Goal: Find specific page/section: Find specific page/section

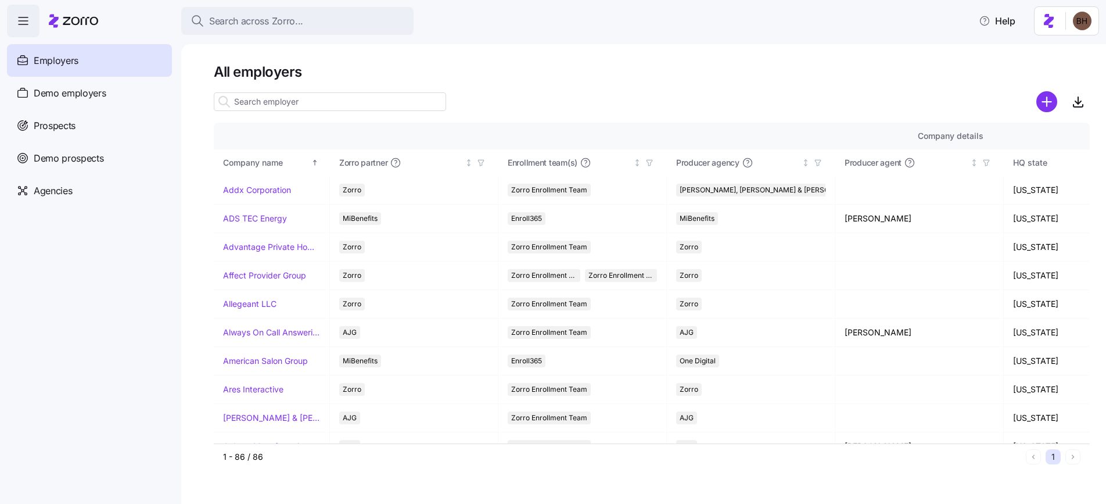
click at [284, 102] on input at bounding box center [330, 101] width 232 height 19
paste input "[URL][DOMAIN_NAME]"
type input "[URL][DOMAIN_NAME]"
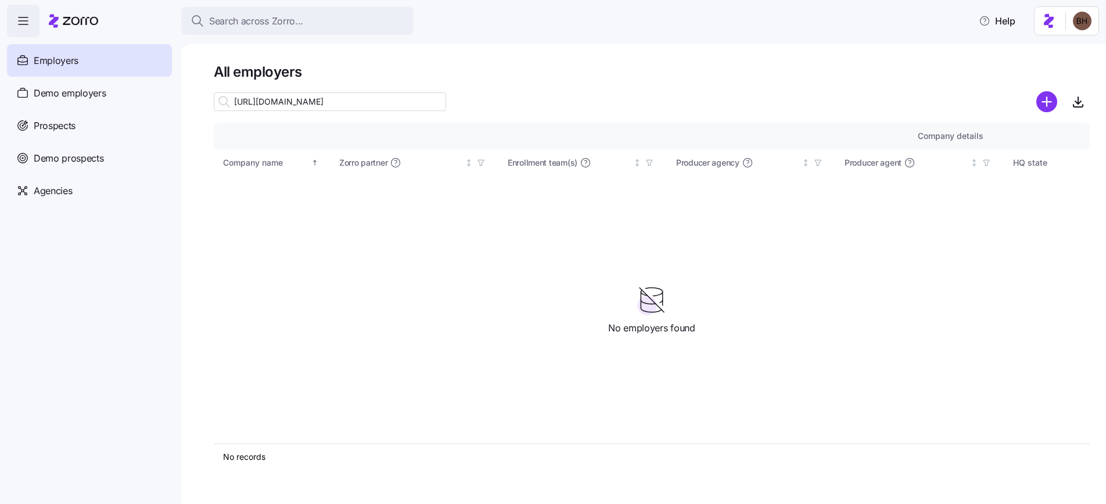
click at [285, 102] on input "[URL][DOMAIN_NAME]" at bounding box center [330, 101] width 232 height 19
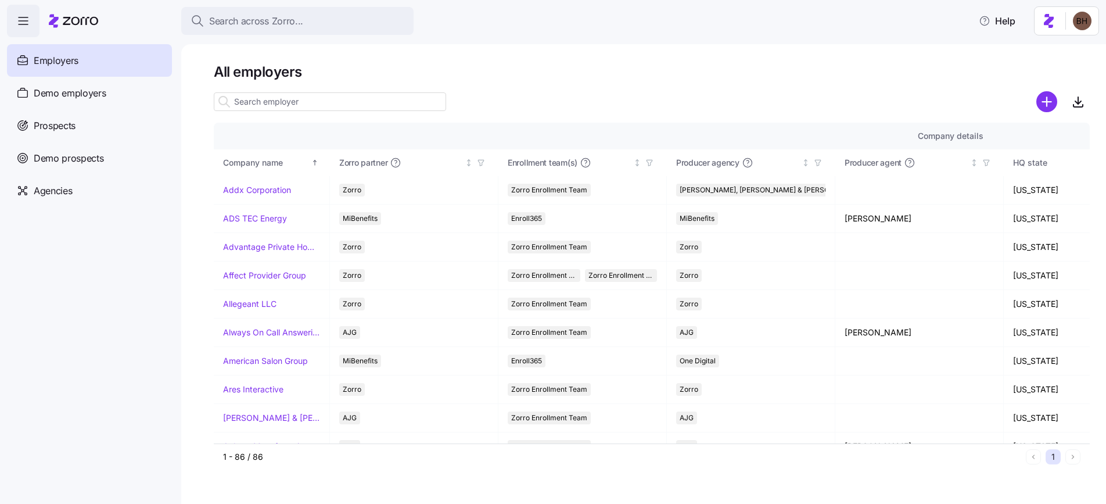
scroll to position [0, 0]
